Goal: Task Accomplishment & Management: Manage account settings

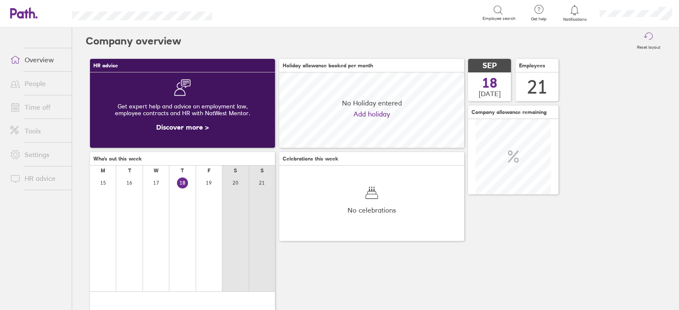
scroll to position [75, 184]
click at [31, 103] on link "Time off" at bounding box center [37, 107] width 68 height 17
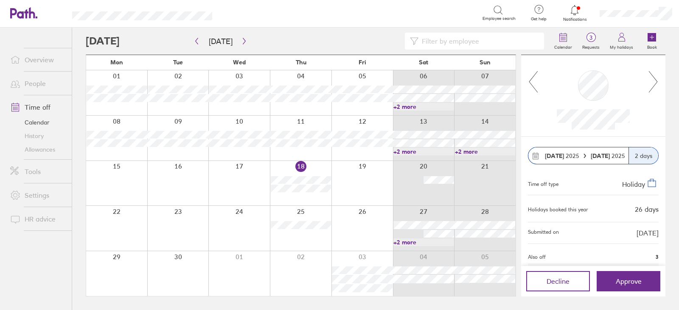
click at [426, 242] on link "+2 more" at bounding box center [423, 243] width 61 height 8
click at [638, 287] on button "Approve" at bounding box center [628, 281] width 64 height 20
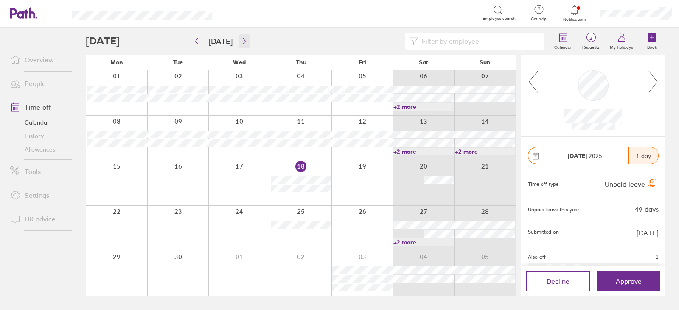
click at [243, 39] on icon "button" at bounding box center [244, 41] width 6 height 7
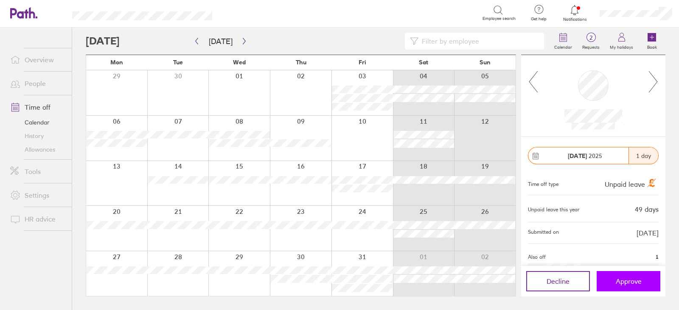
click at [611, 285] on button "Approve" at bounding box center [628, 281] width 64 height 20
click at [621, 285] on span "Approve" at bounding box center [628, 282] width 26 height 8
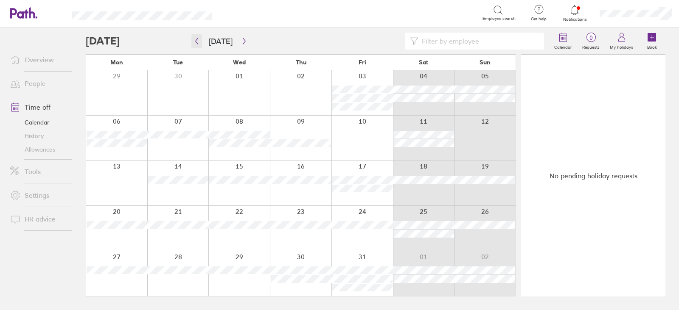
click at [194, 42] on icon "button" at bounding box center [196, 41] width 6 height 7
